Goal: Navigation & Orientation: Find specific page/section

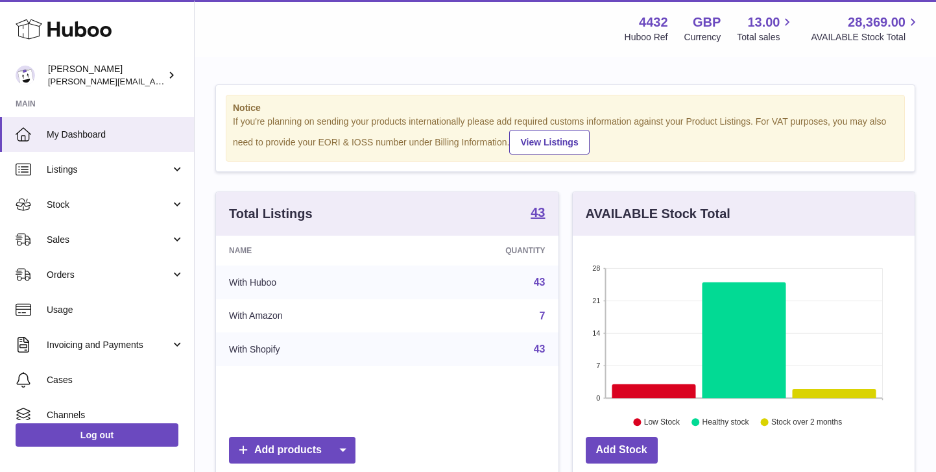
scroll to position [202, 342]
click at [127, 235] on span "Sales" at bounding box center [109, 240] width 124 height 12
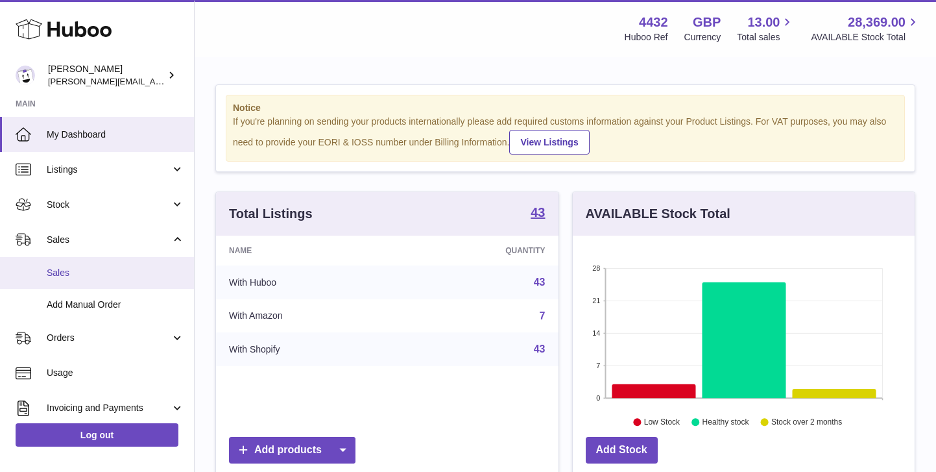
click at [116, 271] on span "Sales" at bounding box center [116, 273] width 138 height 12
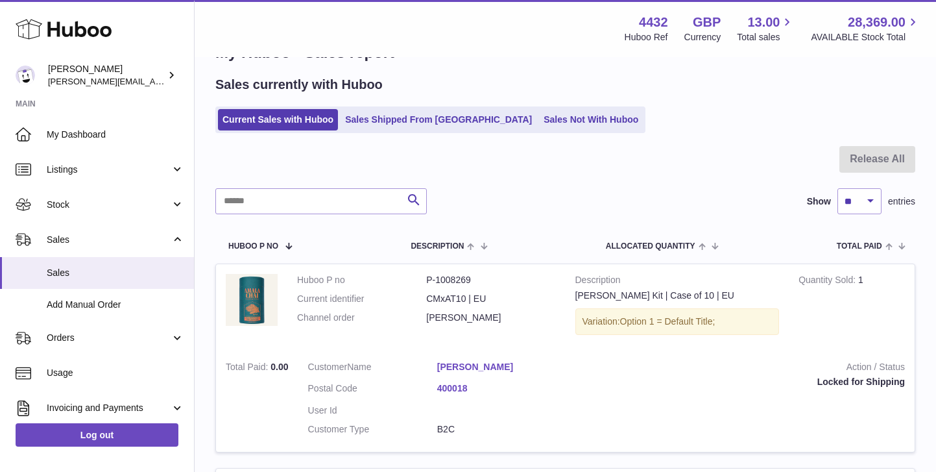
scroll to position [47, 0]
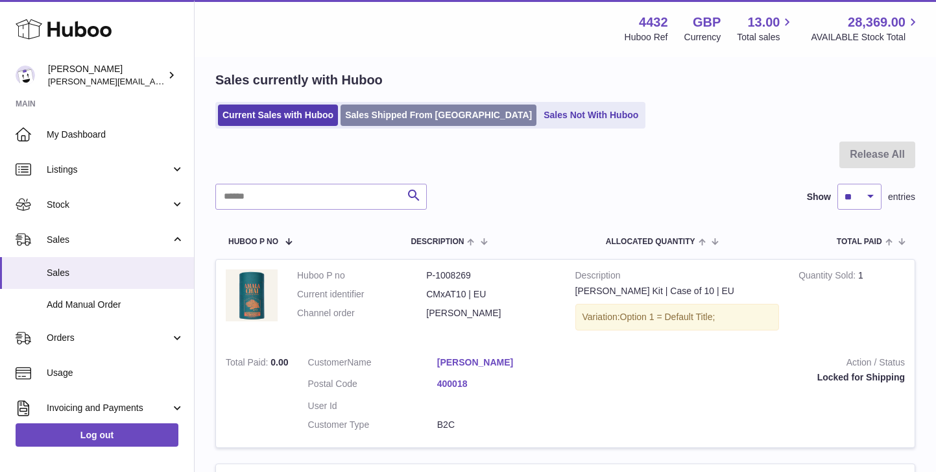
click at [397, 108] on link "Sales Shipped From [GEOGRAPHIC_DATA]" at bounding box center [439, 114] width 196 height 21
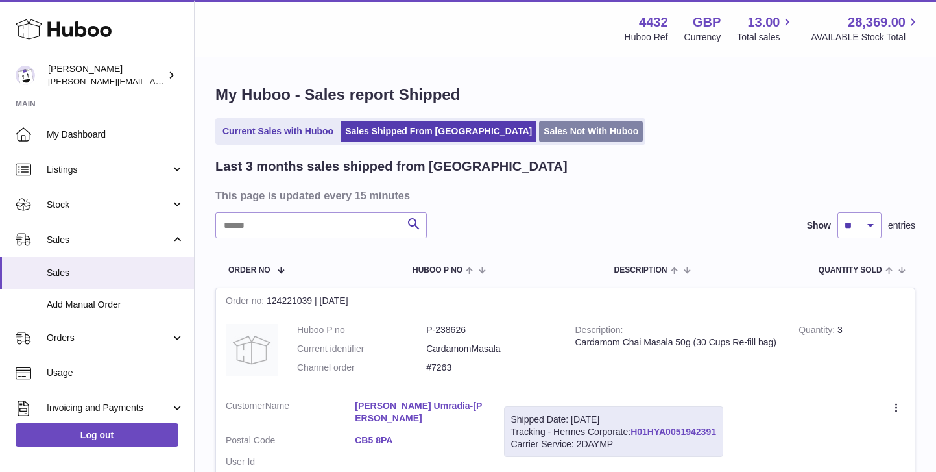
click at [543, 140] on link "Sales Not With Huboo" at bounding box center [591, 131] width 104 height 21
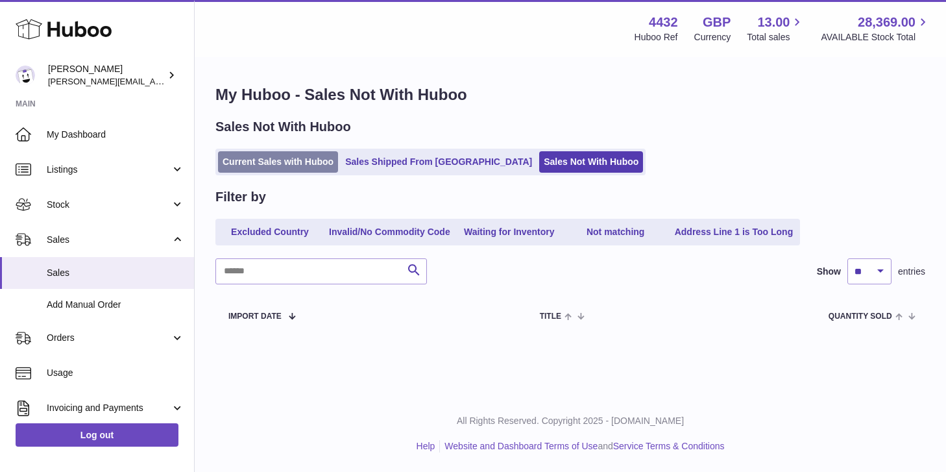
click at [309, 163] on link "Current Sales with Huboo" at bounding box center [278, 161] width 120 height 21
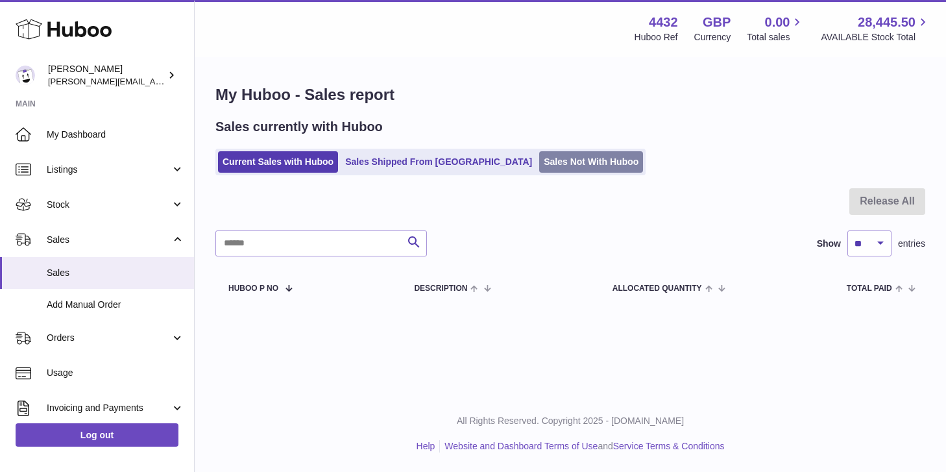
click at [541, 159] on link "Sales Not With Huboo" at bounding box center [591, 161] width 104 height 21
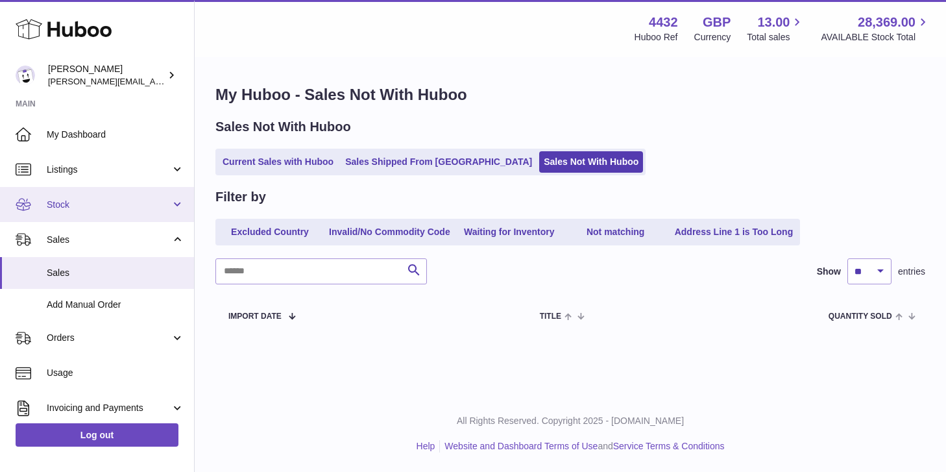
click at [164, 205] on span "Stock" at bounding box center [109, 205] width 124 height 12
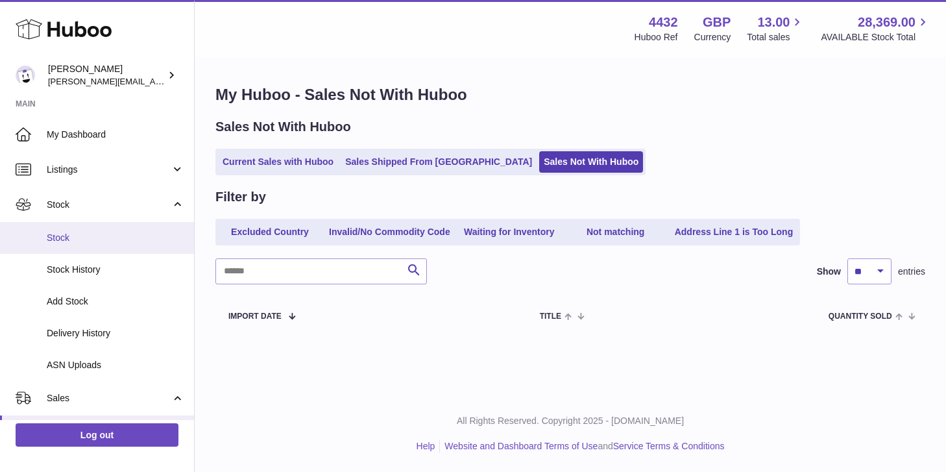
click at [154, 232] on span "Stock" at bounding box center [116, 238] width 138 height 12
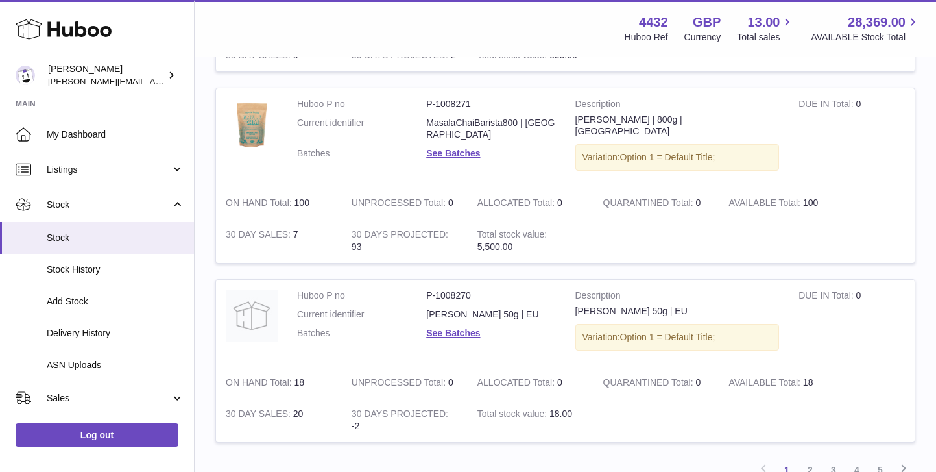
scroll to position [1654, 0]
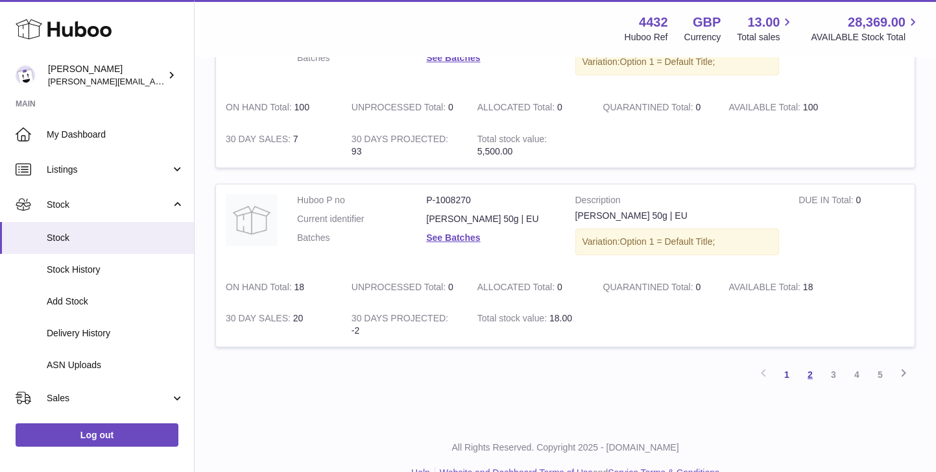
click at [808, 363] on link "2" at bounding box center [810, 374] width 23 height 23
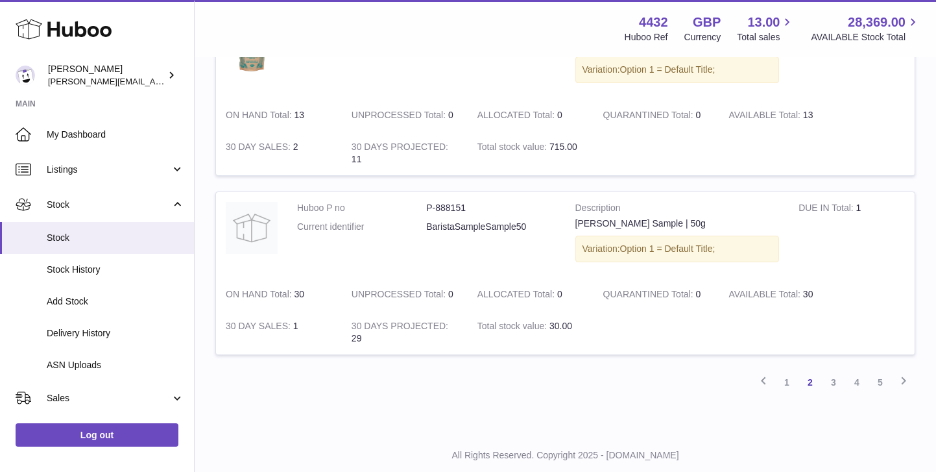
scroll to position [1628, 0]
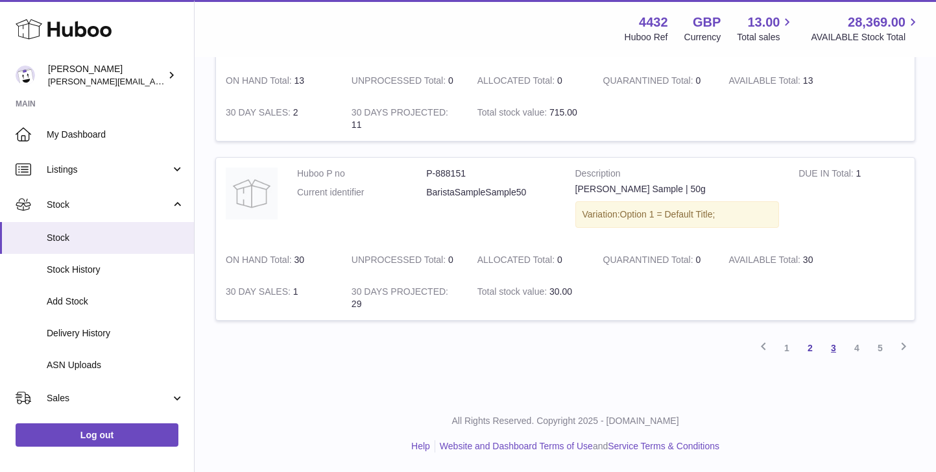
click at [831, 350] on link "3" at bounding box center [833, 347] width 23 height 23
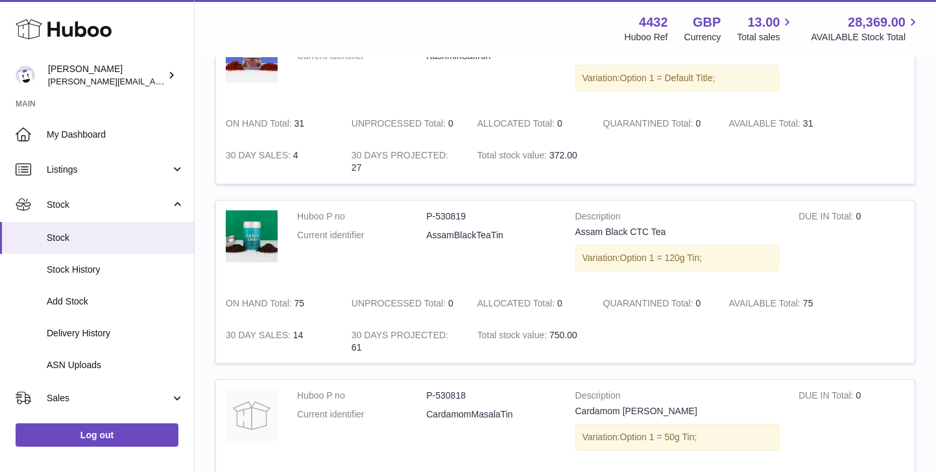
scroll to position [1644, 0]
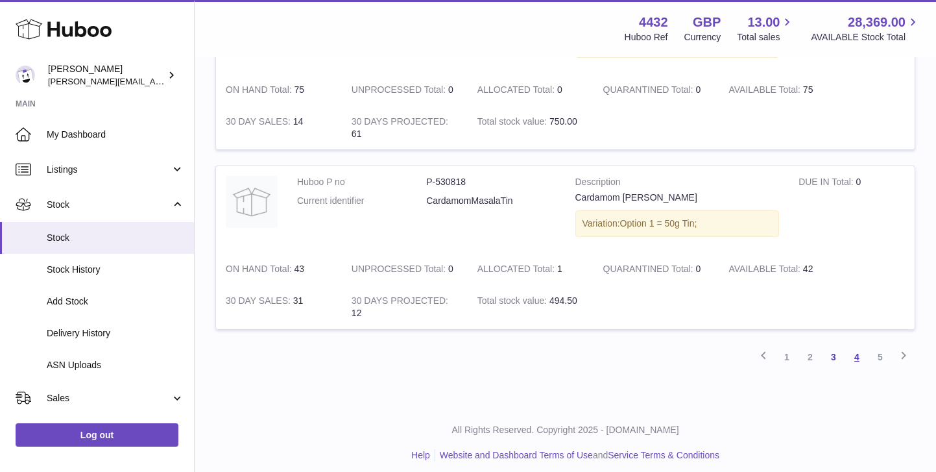
click at [857, 361] on link "4" at bounding box center [857, 356] width 23 height 23
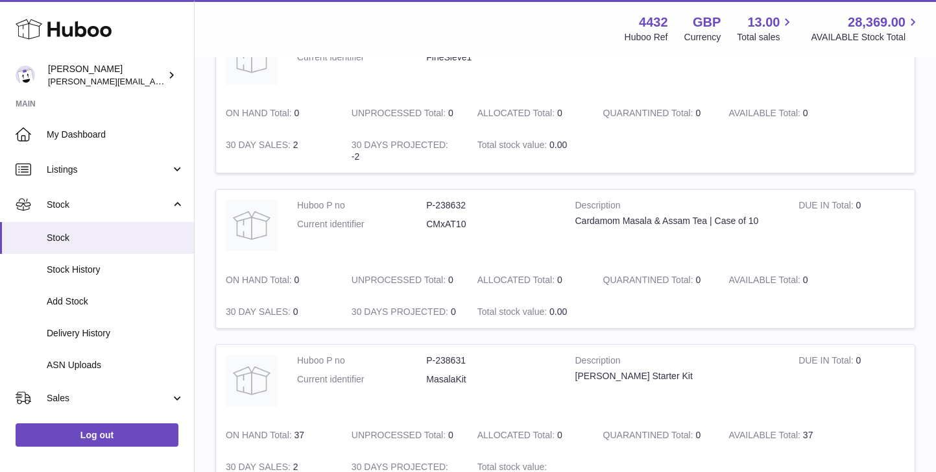
scroll to position [1539, 0]
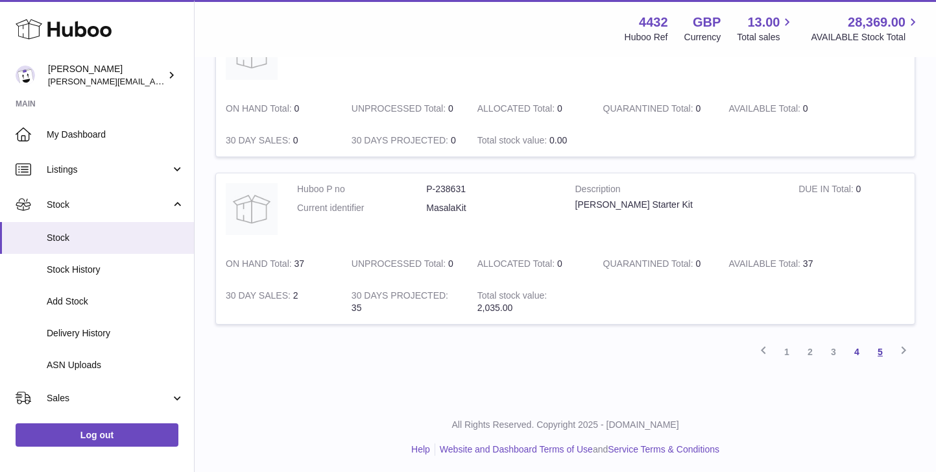
click at [881, 355] on link "5" at bounding box center [880, 351] width 23 height 23
